Goal: Navigation & Orientation: Go to known website

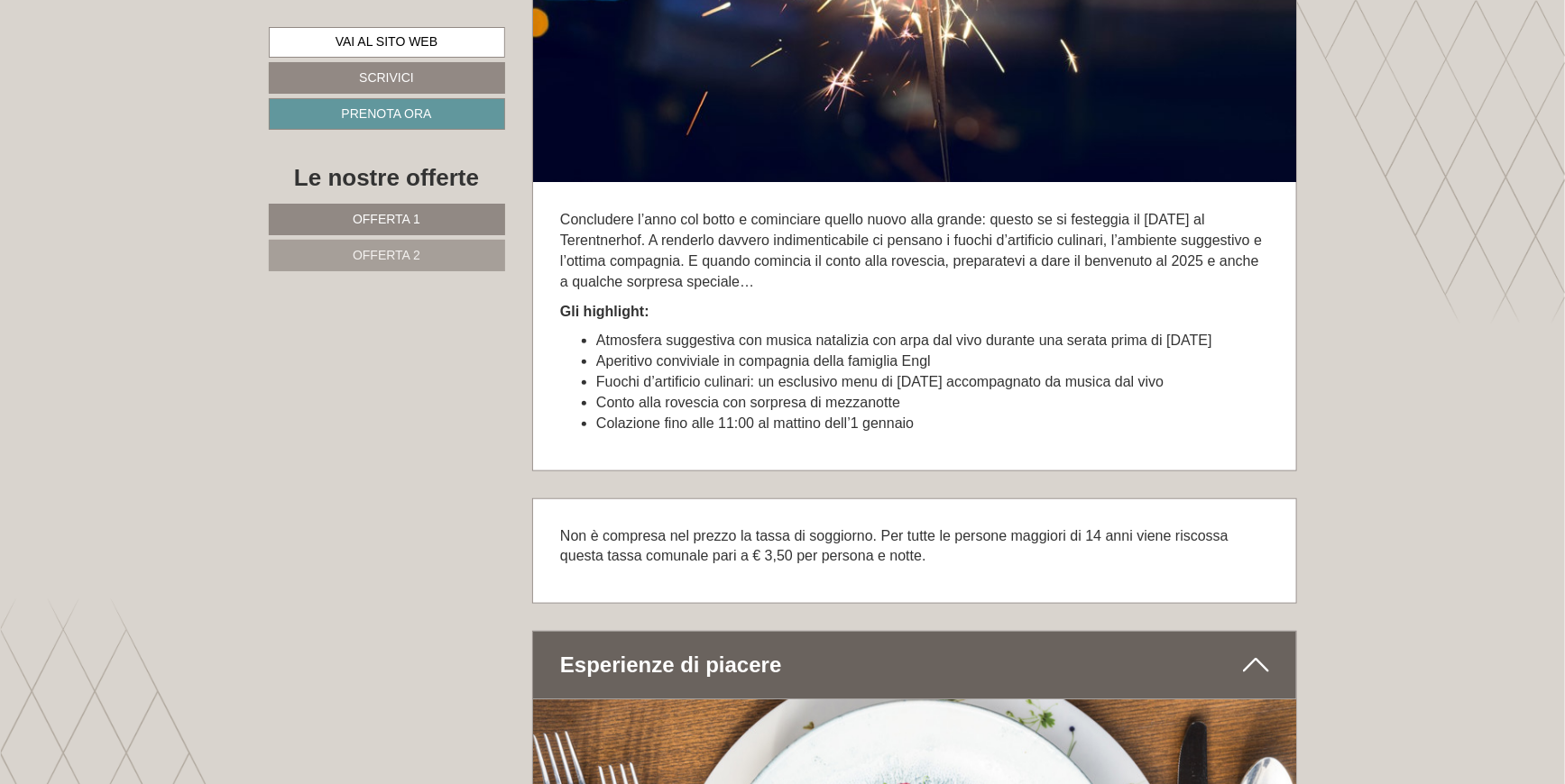
scroll to position [4098, 0]
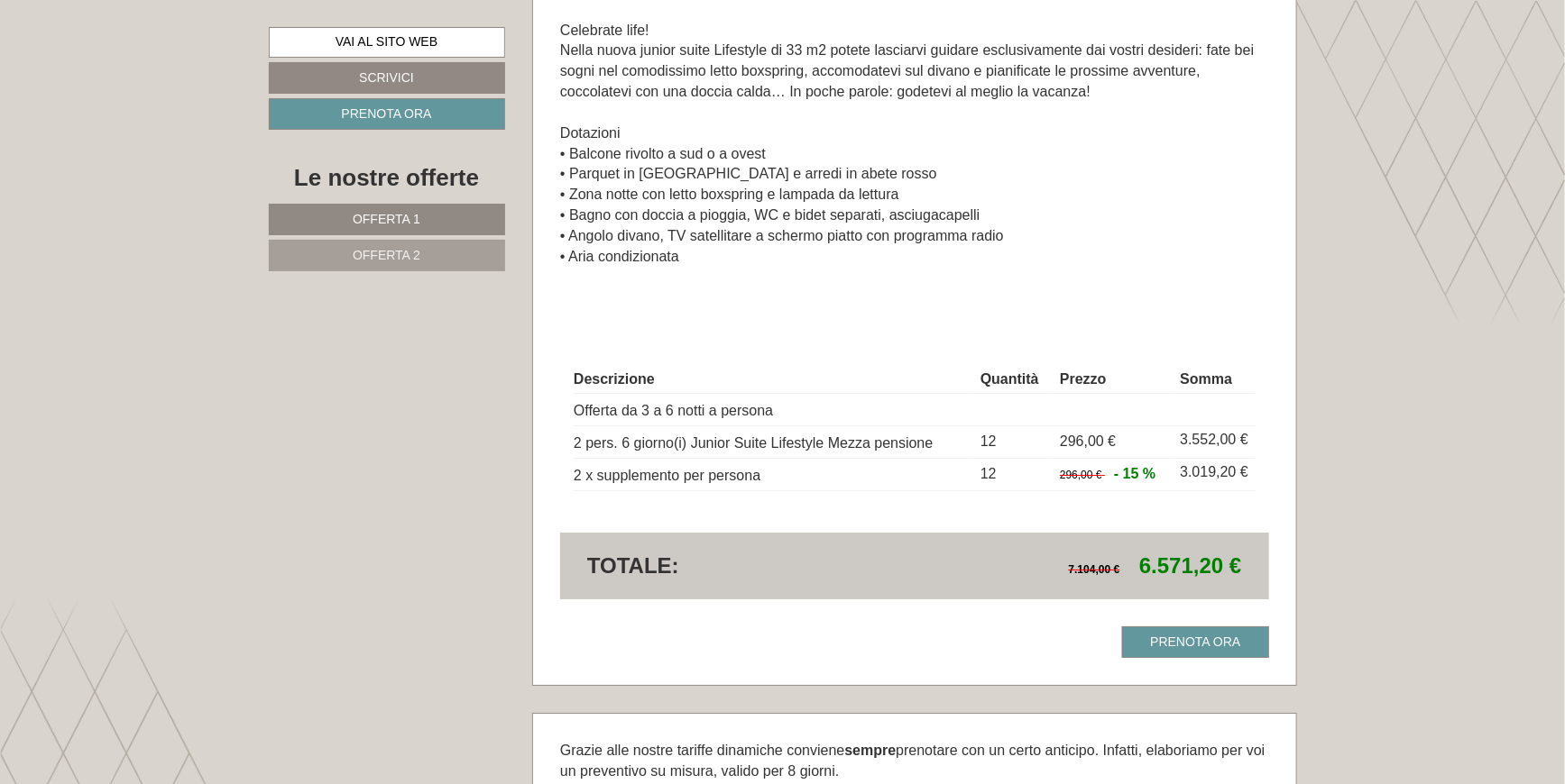
scroll to position [3033, 0]
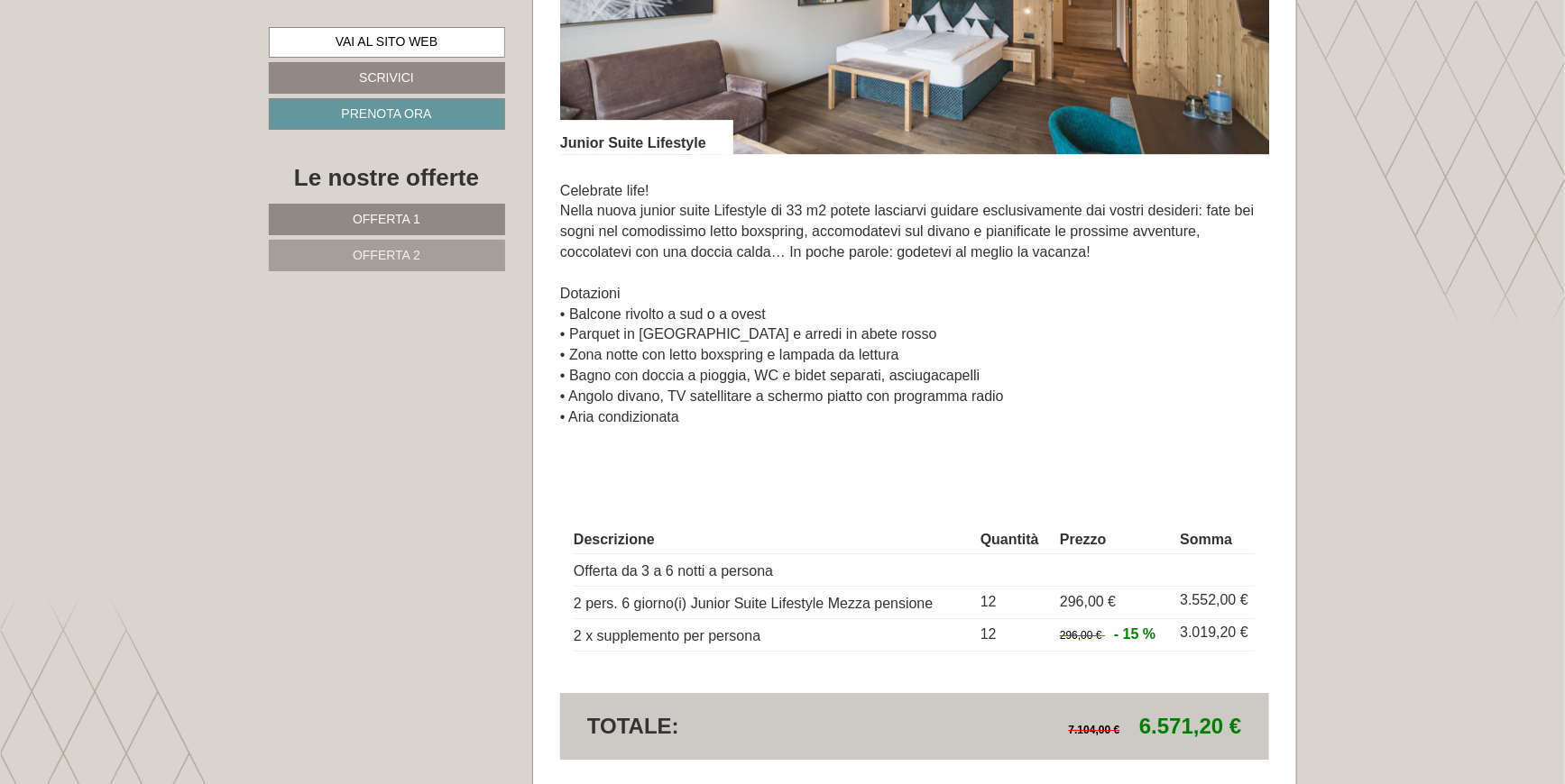
scroll to position [3115, 0]
